Goal: Navigation & Orientation: Find specific page/section

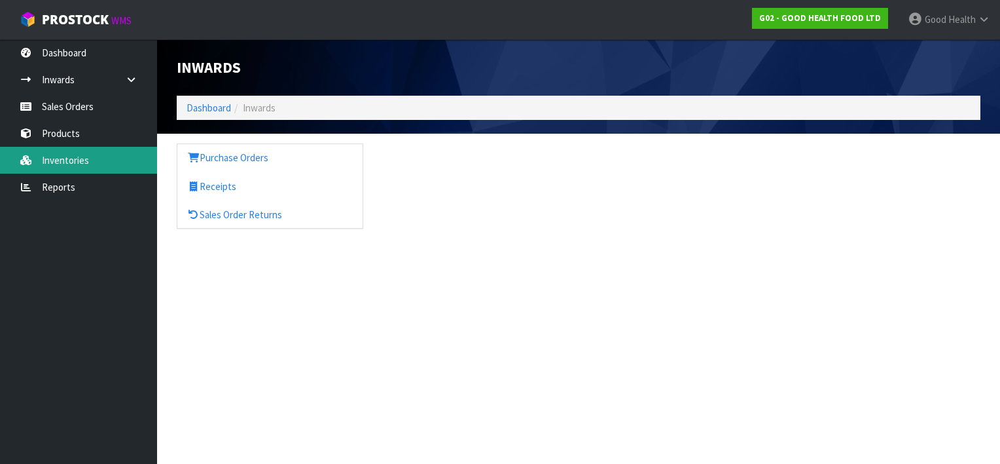
click at [65, 158] on link "Inventories" at bounding box center [78, 160] width 157 height 27
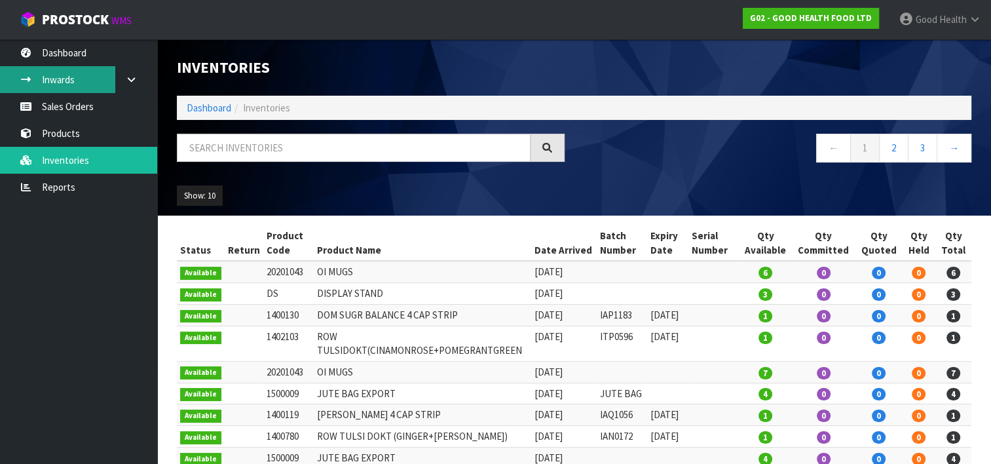
click at [64, 73] on link "Inwards" at bounding box center [78, 79] width 157 height 27
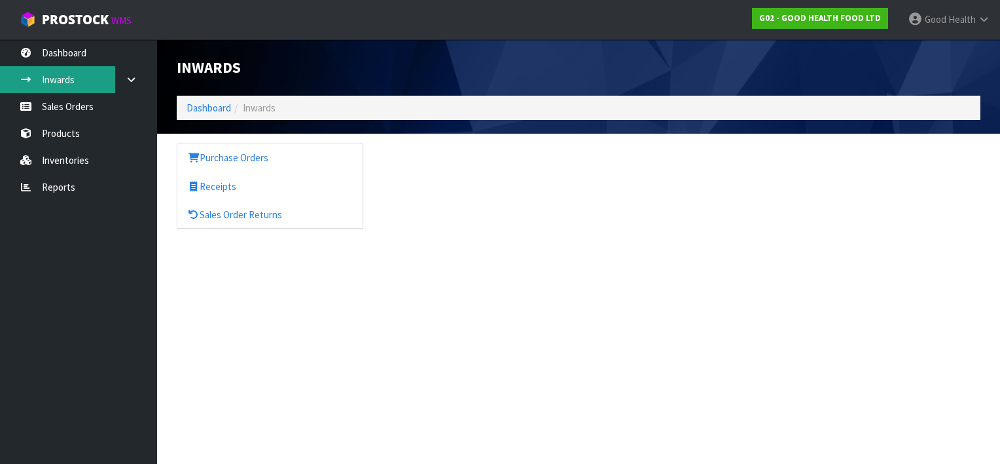
click at [69, 55] on div "Inwards Dashboard Inwards Purchase Orders Receipts Sales Order Returns" at bounding box center [500, 126] width 1000 height 252
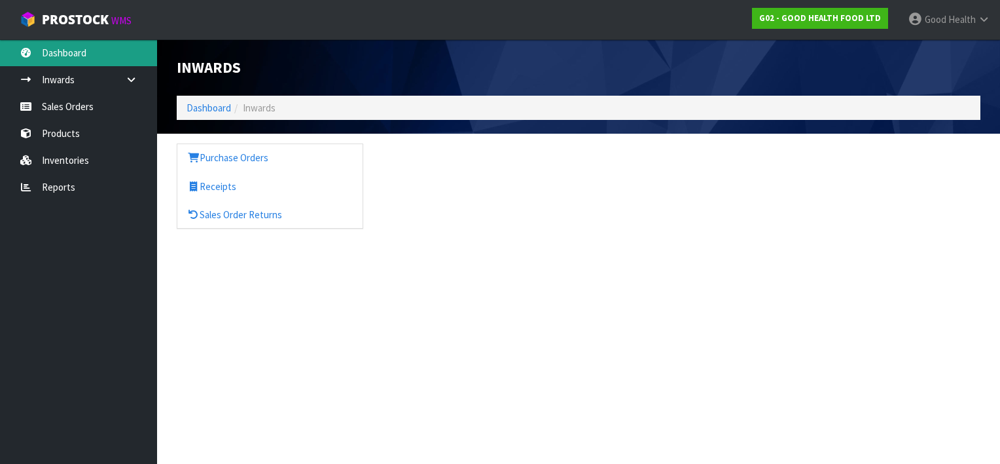
click at [87, 61] on link "Dashboard" at bounding box center [78, 52] width 157 height 27
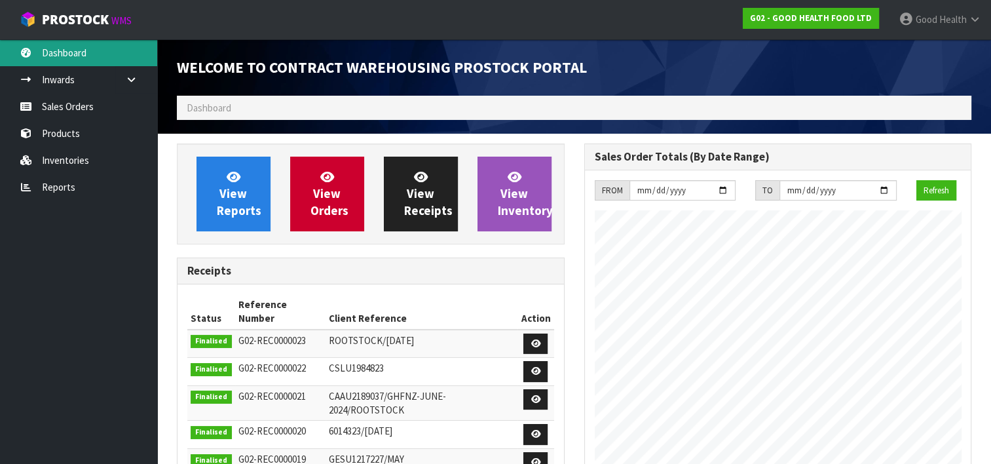
scroll to position [65, 0]
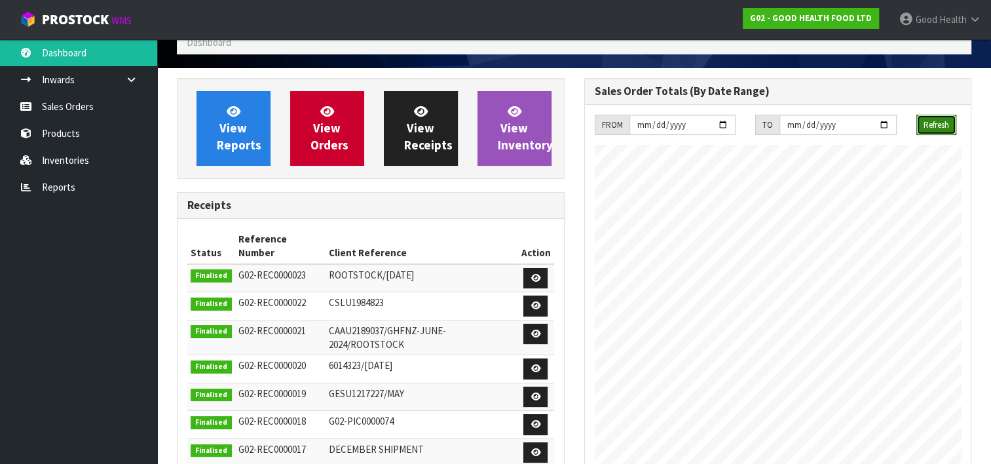
click at [926, 120] on button "Refresh" at bounding box center [936, 125] width 40 height 21
click at [73, 84] on link "Inwards" at bounding box center [78, 79] width 157 height 27
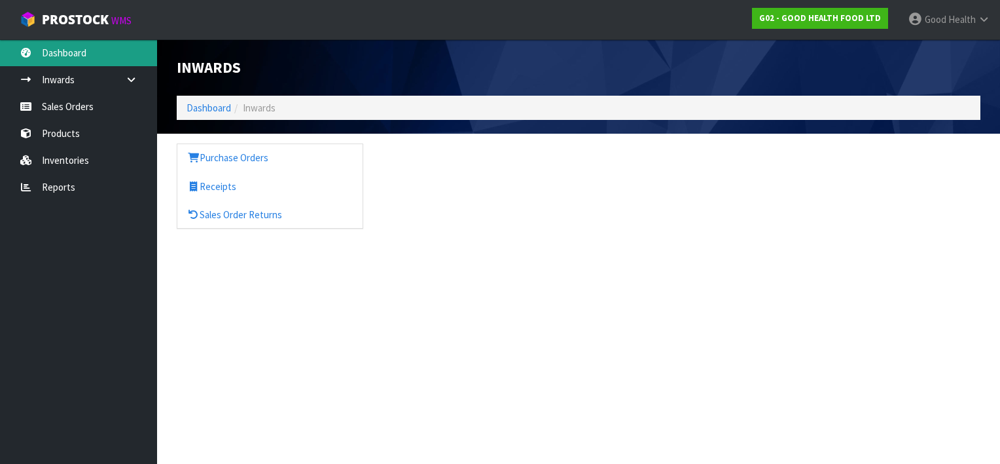
click at [86, 55] on link "Dashboard" at bounding box center [78, 52] width 157 height 27
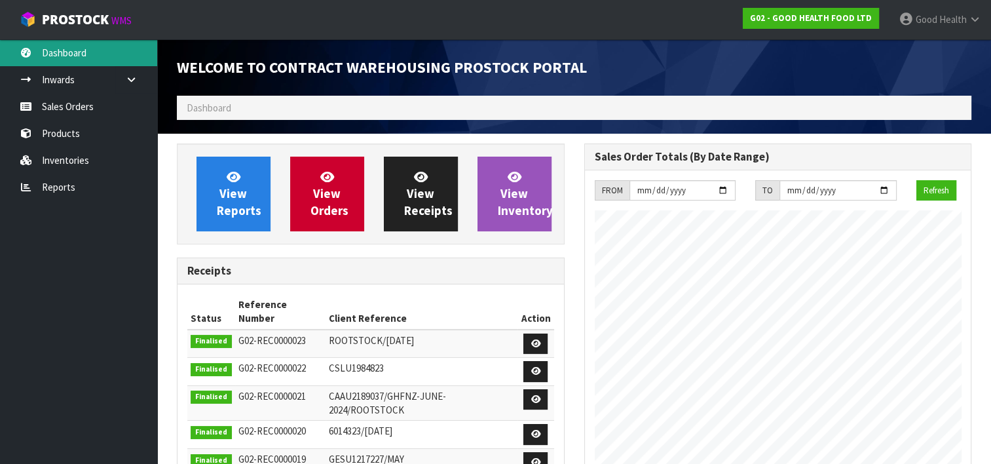
scroll to position [752, 407]
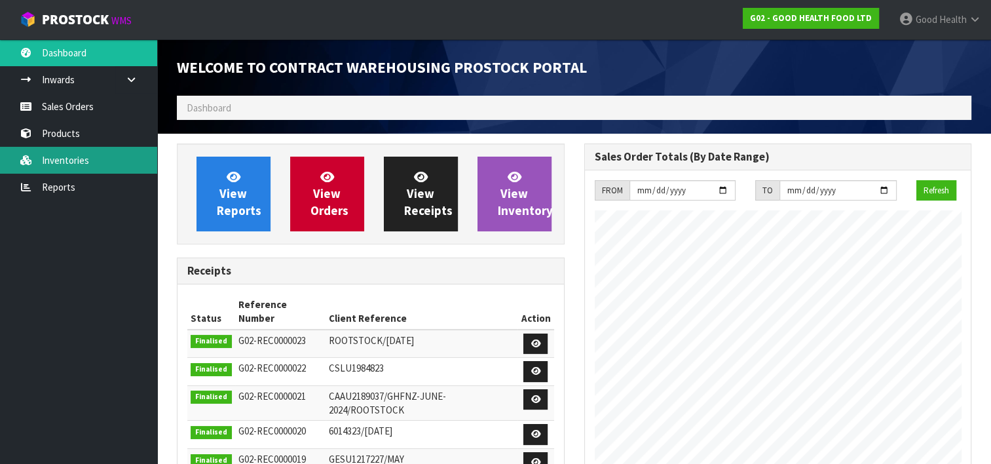
click at [65, 156] on link "Inventories" at bounding box center [78, 160] width 157 height 27
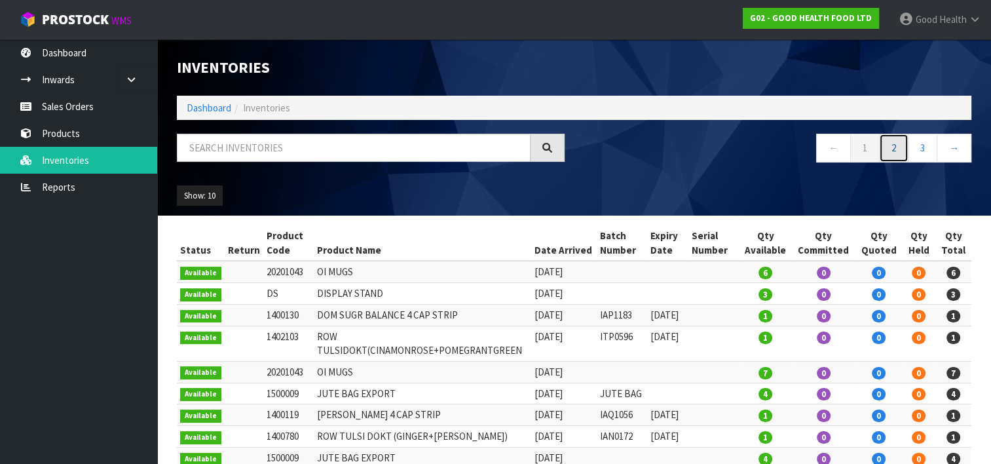
click at [896, 151] on link "2" at bounding box center [893, 148] width 29 height 28
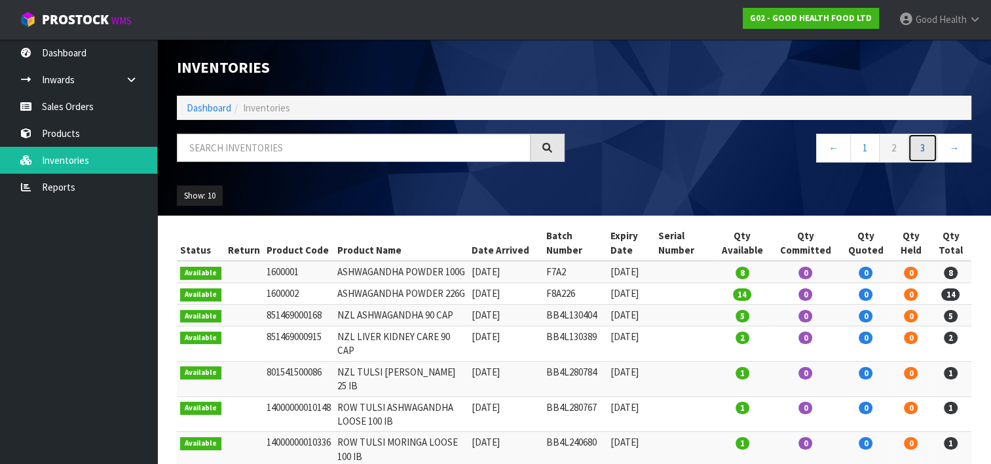
click at [919, 146] on link "3" at bounding box center [921, 148] width 29 height 28
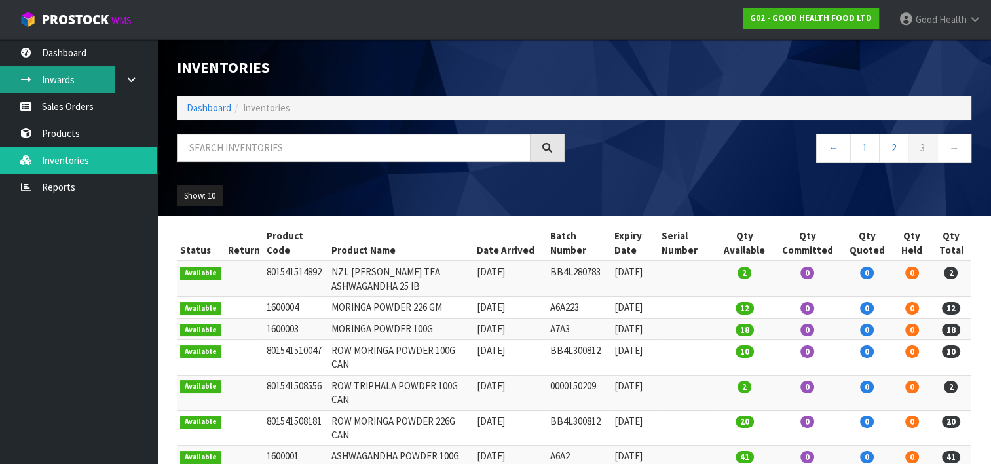
click at [57, 74] on link "Inwards" at bounding box center [78, 79] width 157 height 27
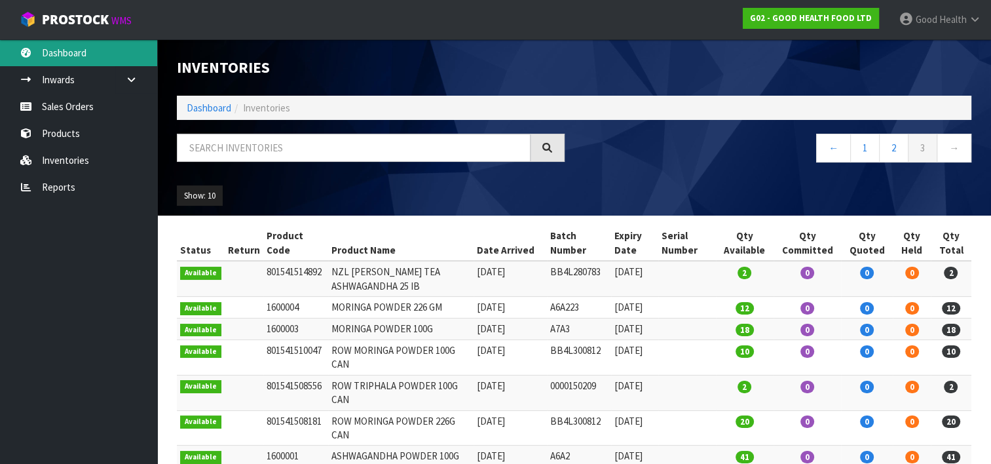
click at [77, 52] on link "Dashboard" at bounding box center [78, 52] width 157 height 27
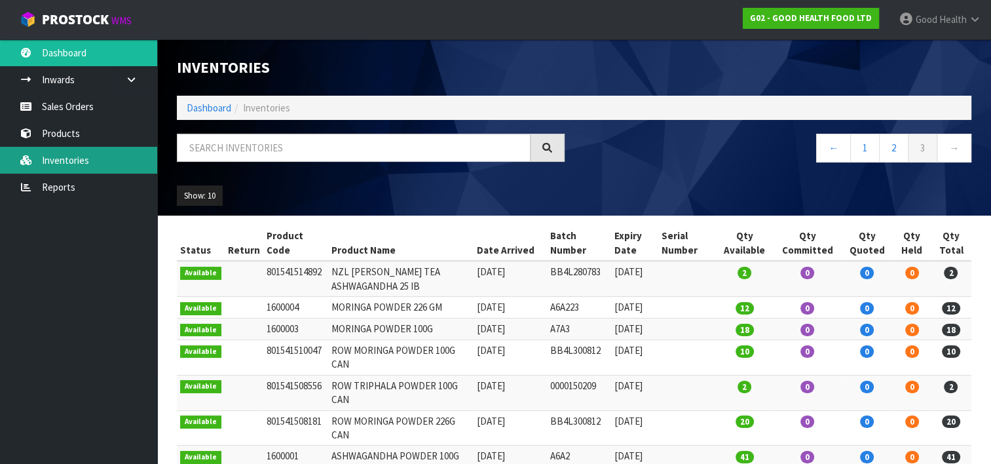
click at [73, 152] on link "Inventories" at bounding box center [78, 160] width 157 height 27
click at [83, 160] on link "Inventories" at bounding box center [78, 160] width 157 height 27
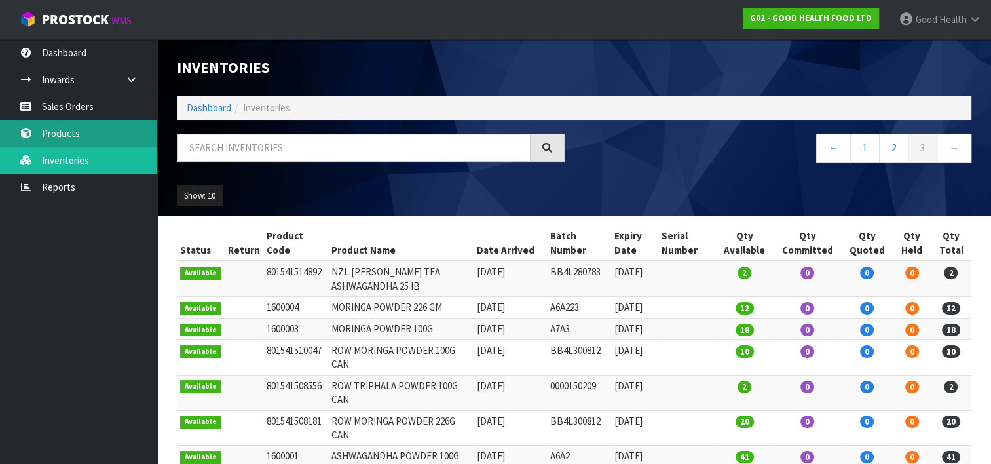
click at [58, 131] on link "Products" at bounding box center [78, 133] width 157 height 27
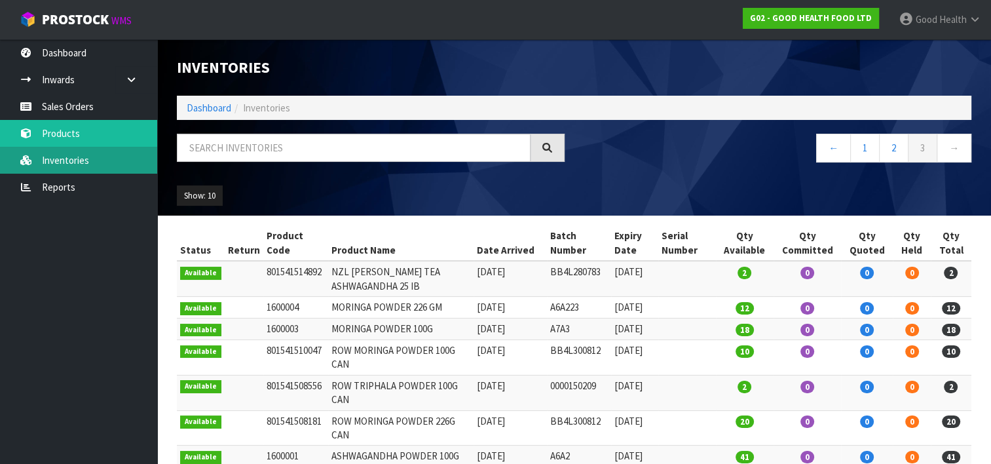
click at [79, 162] on link "Inventories" at bounding box center [78, 160] width 157 height 27
